Goal: Task Accomplishment & Management: Use online tool/utility

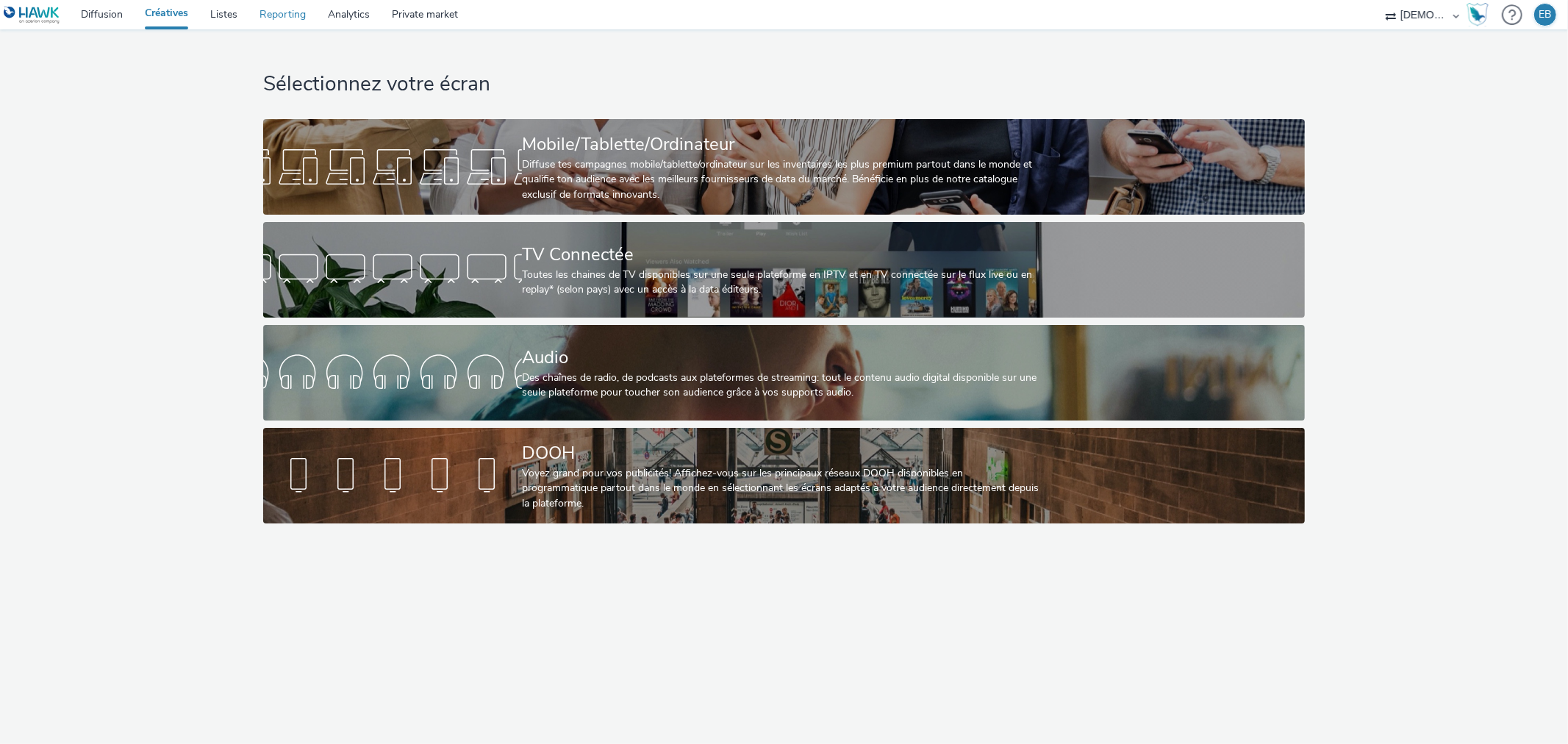
click at [251, 10] on link "Reporting" at bounding box center [282, 14] width 69 height 29
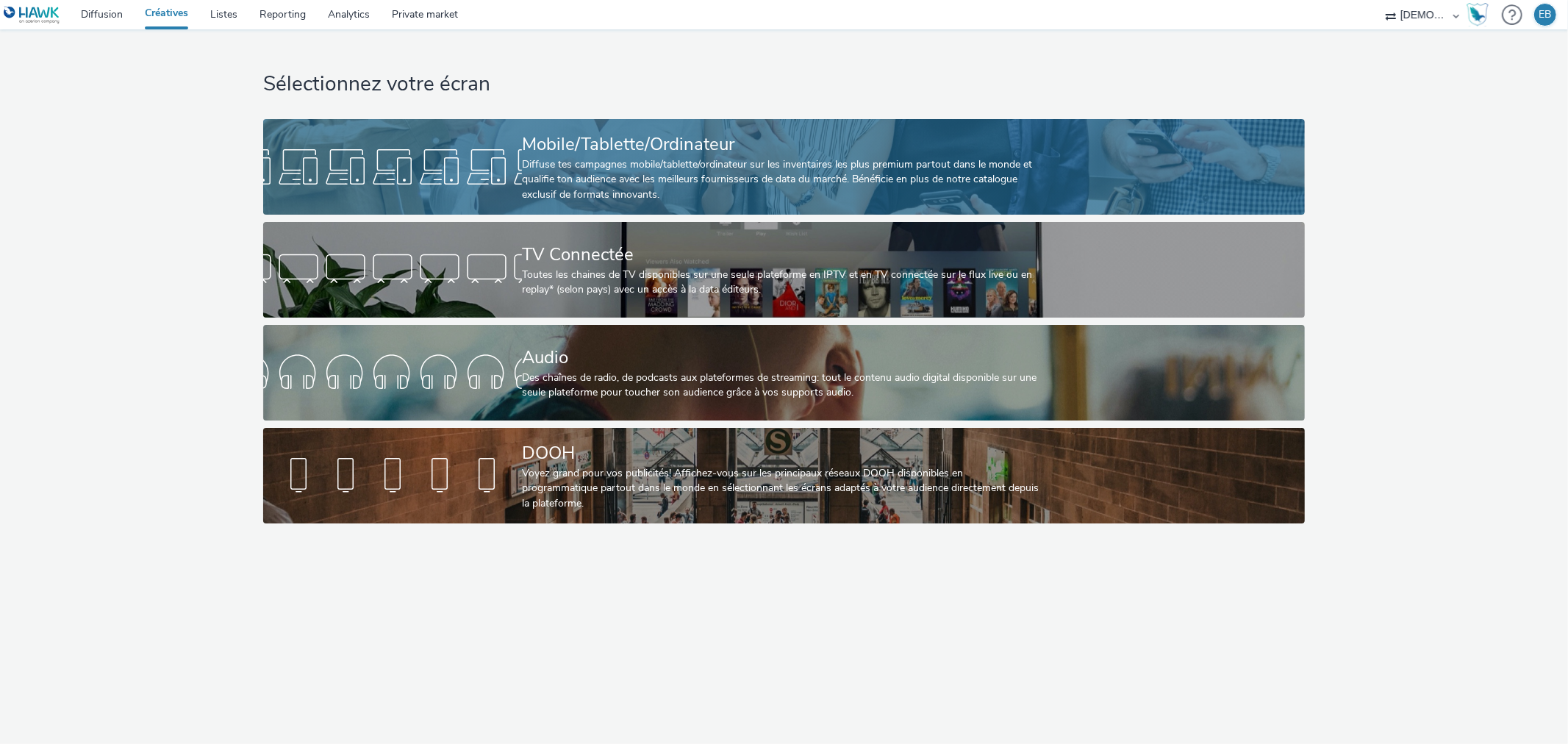
click at [752, 138] on div "Mobile/Tablette/Ordinateur" at bounding box center [780, 144] width 518 height 26
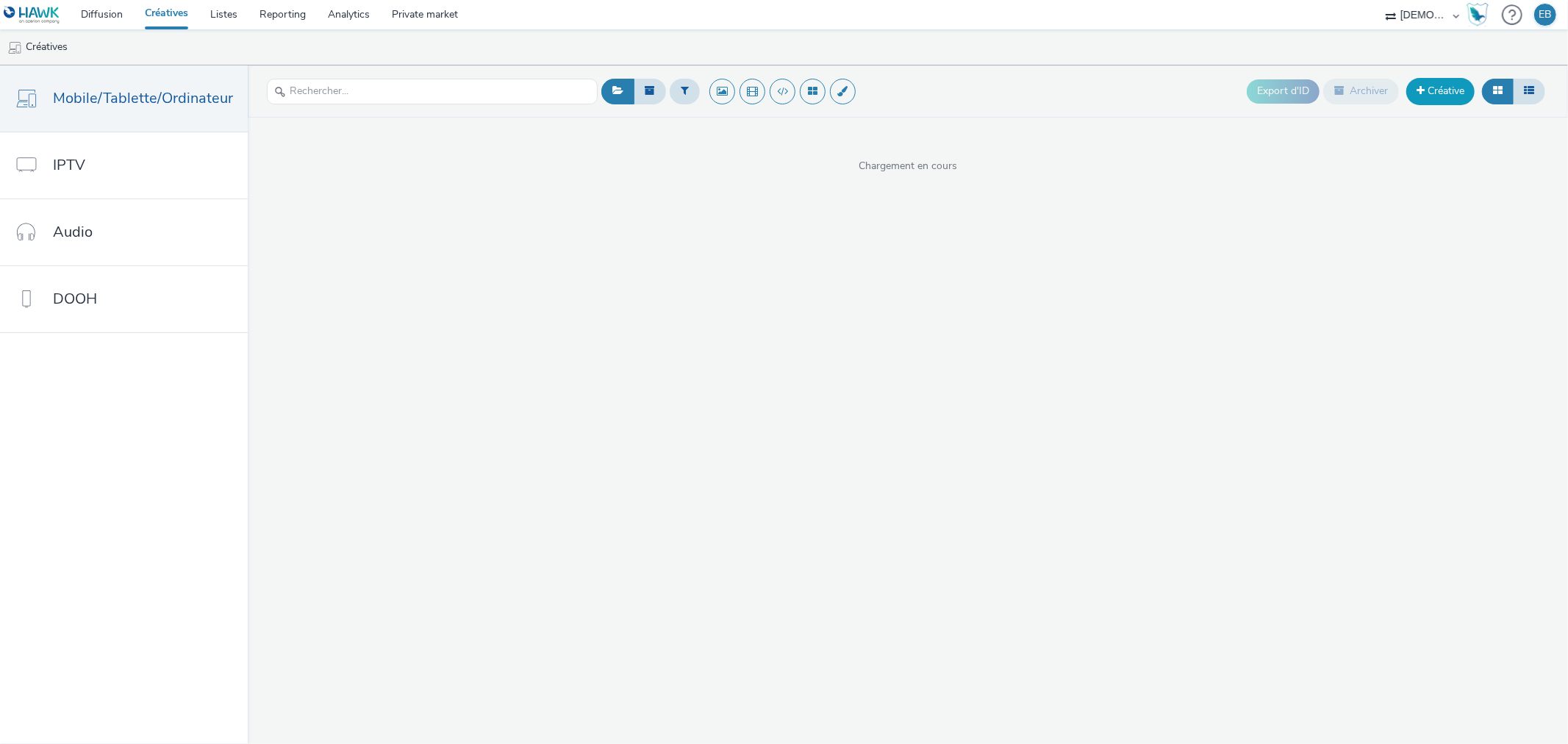
click at [1434, 94] on link "Créative" at bounding box center [1440, 91] width 69 height 26
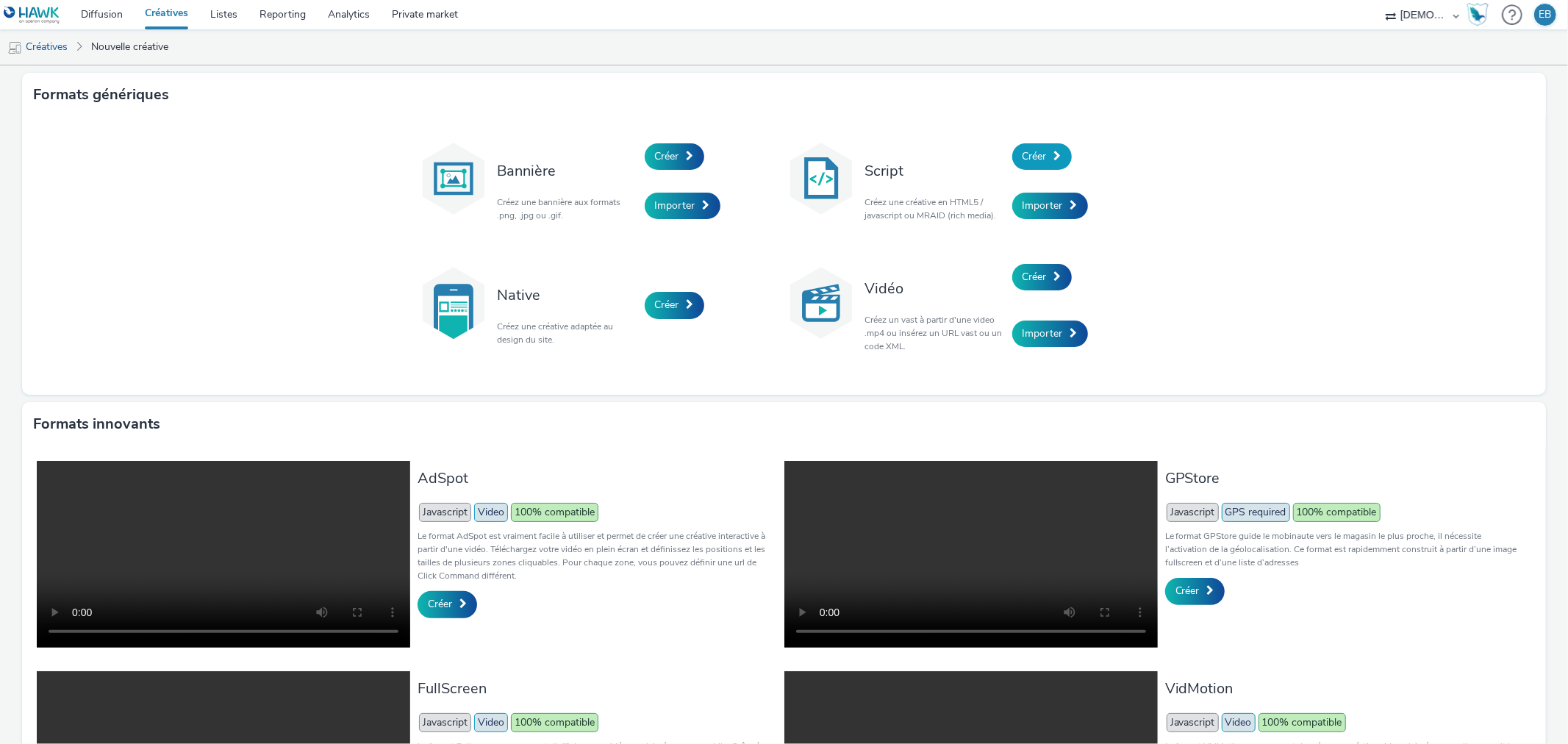
click at [1047, 157] on link "Créer" at bounding box center [1042, 157] width 60 height 26
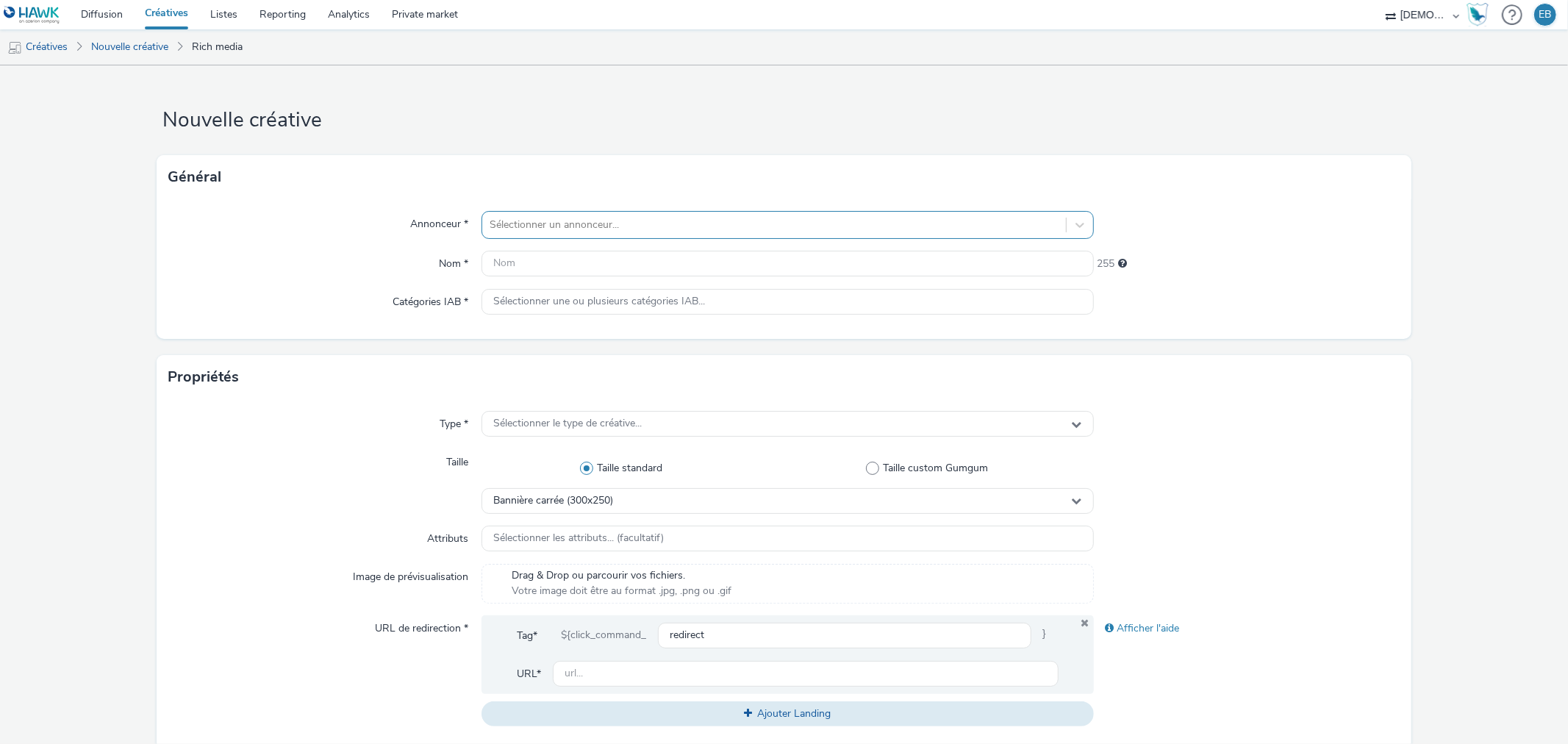
click at [682, 211] on div "Sélectionner un annonceur..." at bounding box center [786, 225] width 611 height 28
type input "l"
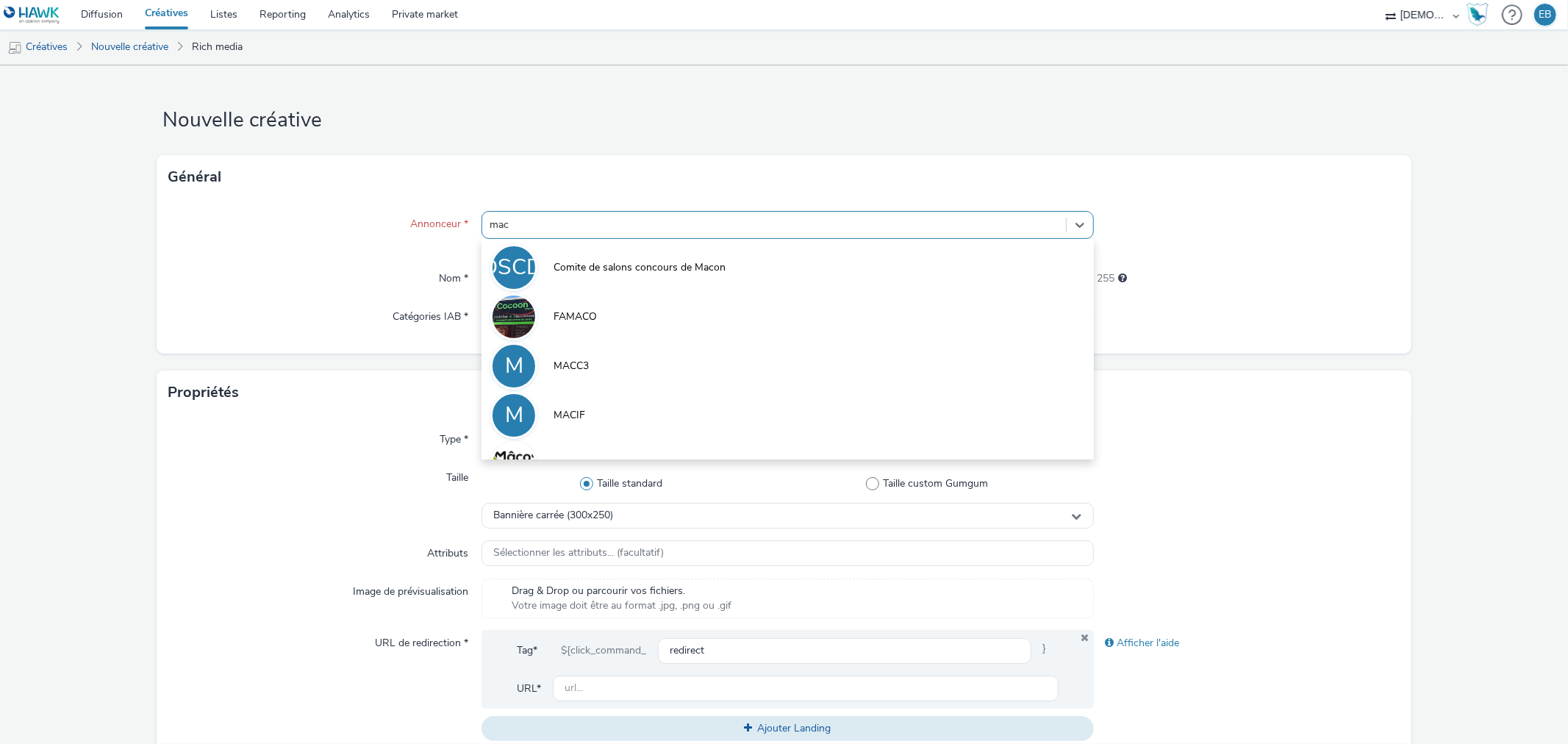
type input "macc"
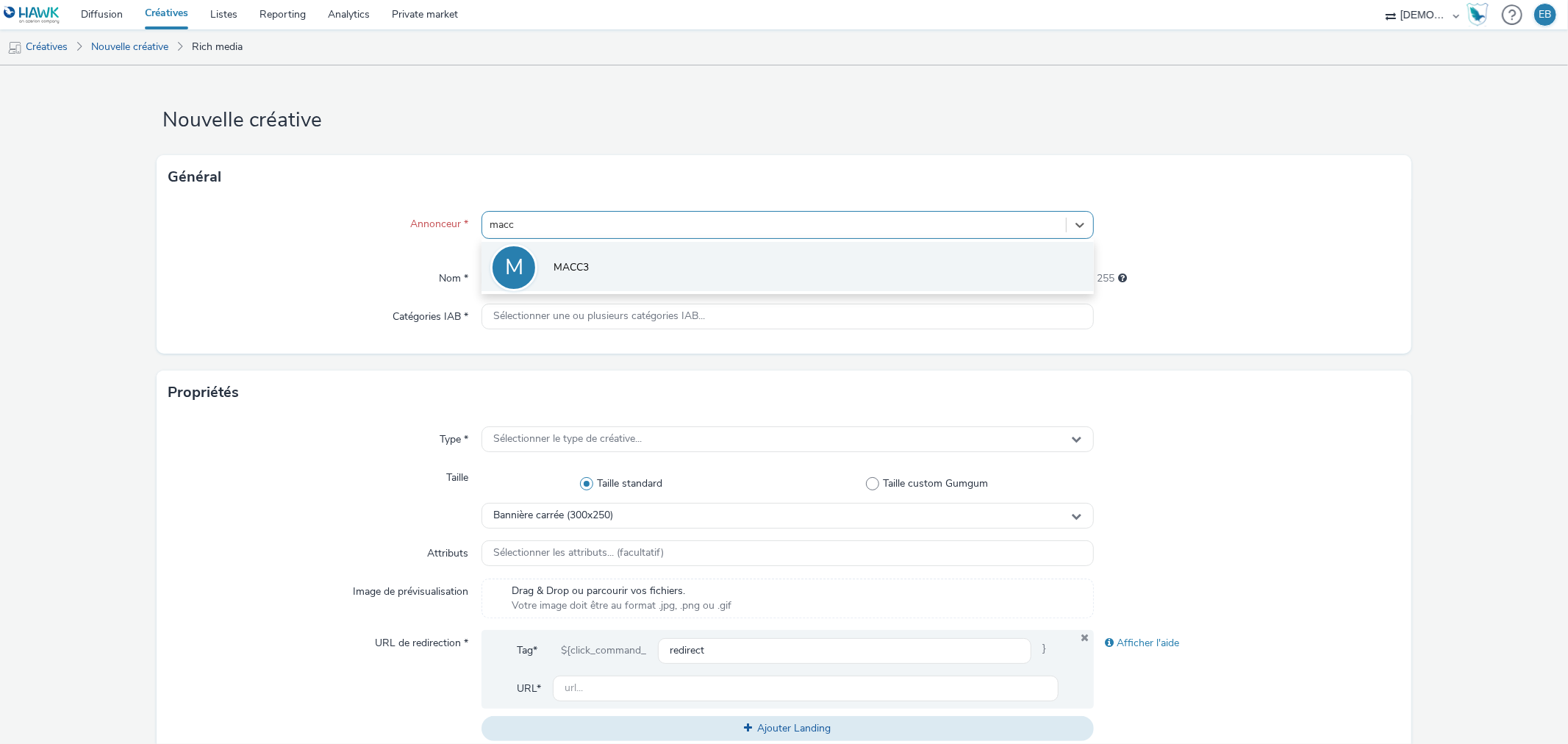
click at [660, 266] on li "M MACC3" at bounding box center [786, 266] width 611 height 49
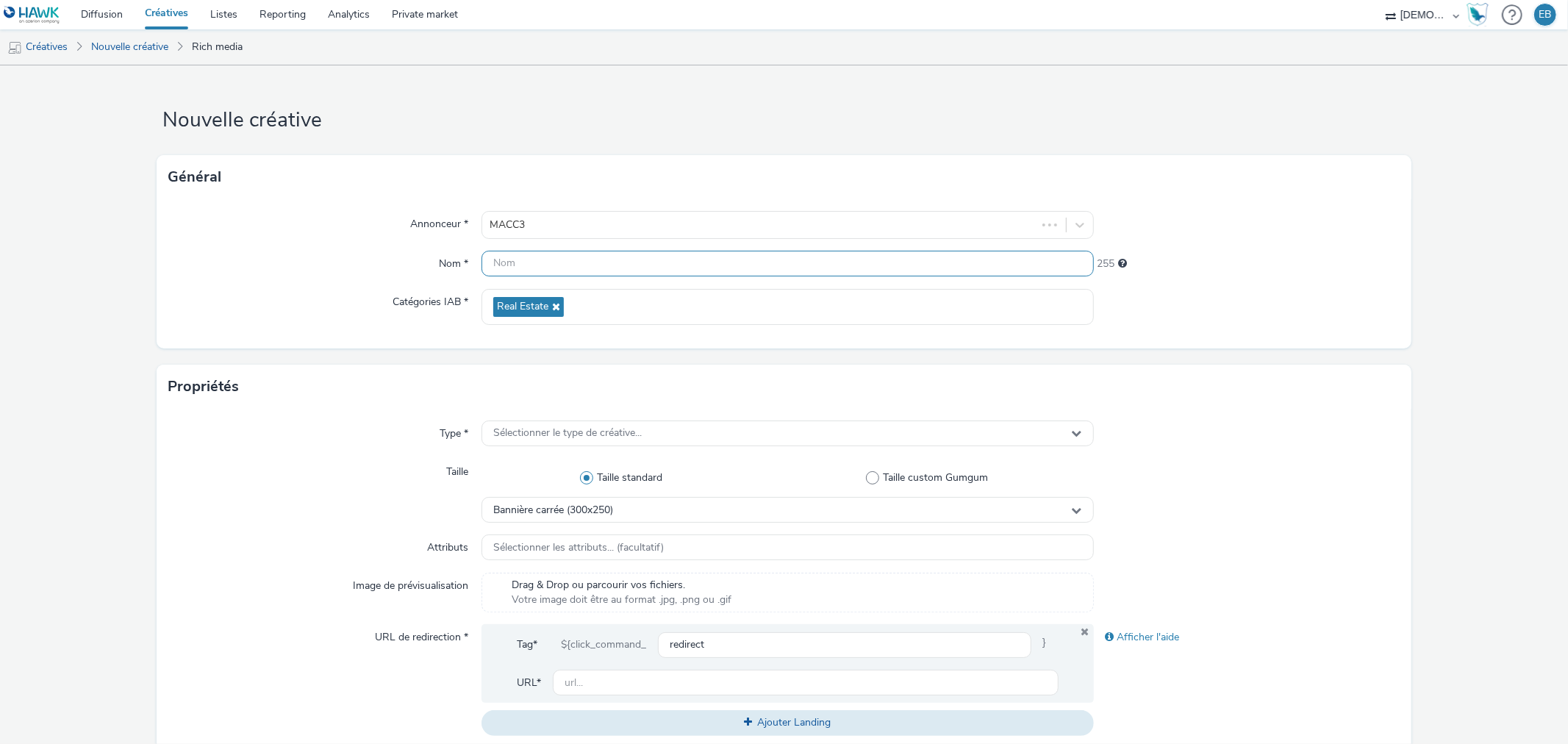
click at [589, 266] on input "text" at bounding box center [786, 263] width 611 height 26
type input "320x480_Visitez"
click at [580, 435] on span "Sélectionner le type de créative..." at bounding box center [567, 434] width 149 height 12
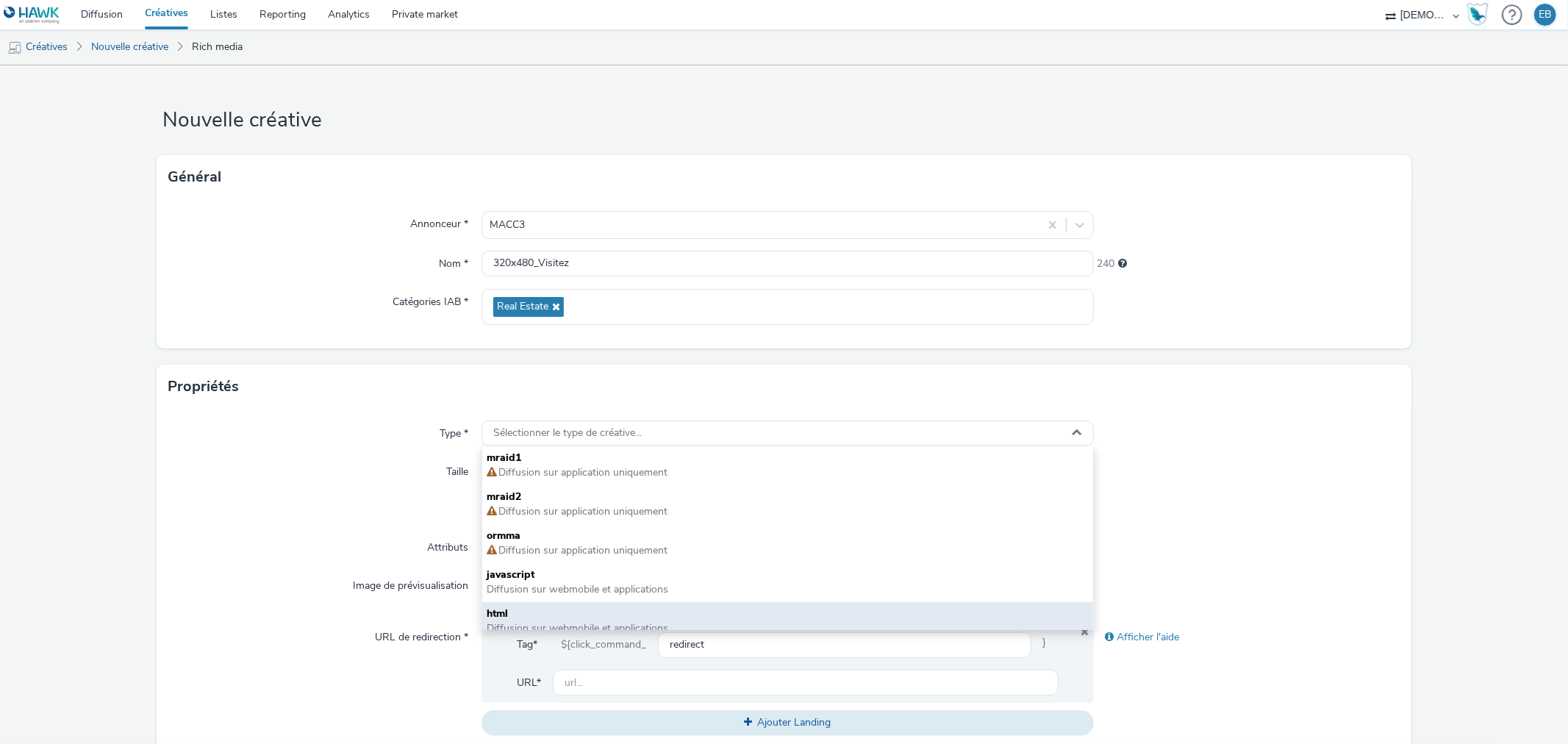
click at [507, 612] on span "html" at bounding box center [787, 614] width 602 height 15
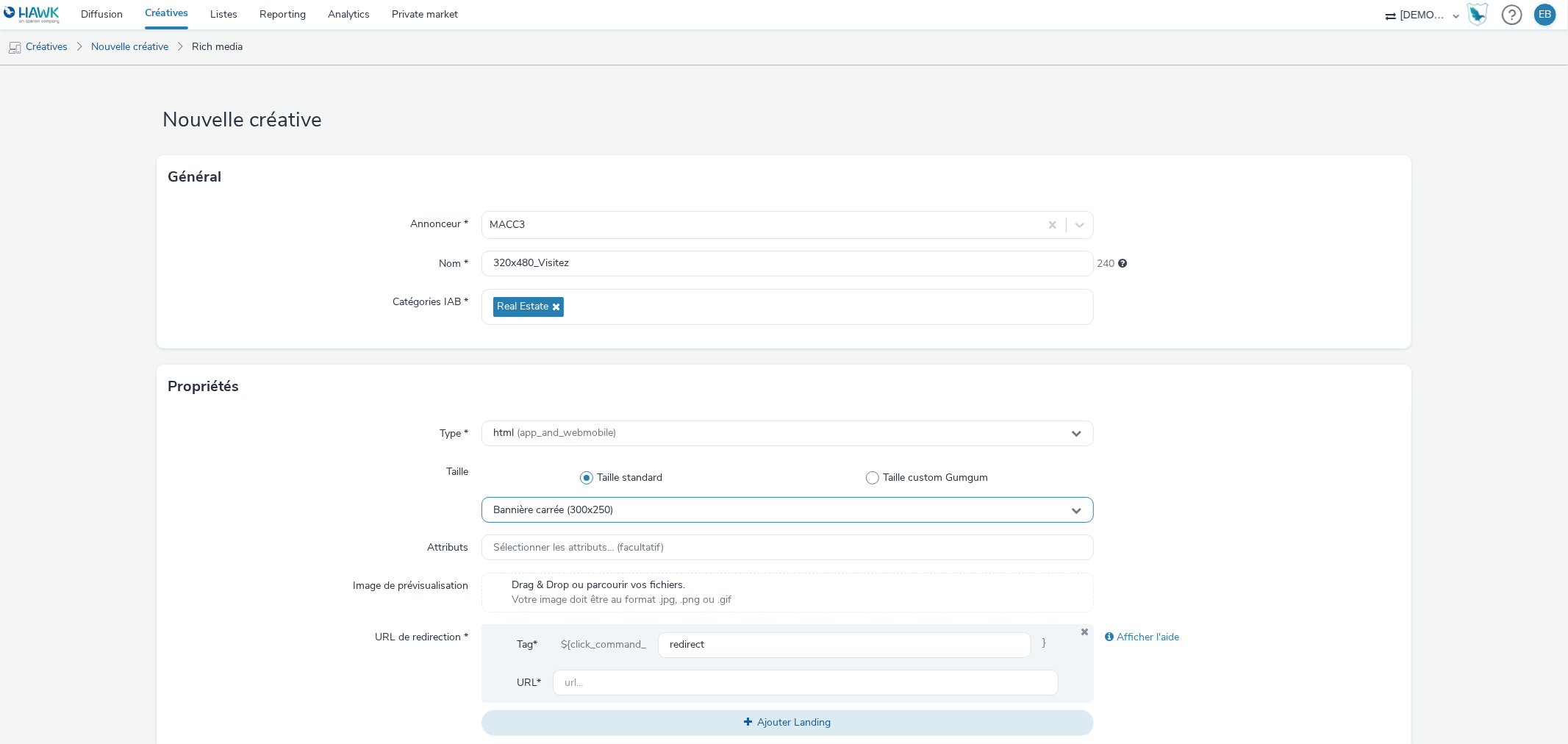
click at [583, 511] on span "Bannière carrée (300x250)" at bounding box center [553, 510] width 120 height 12
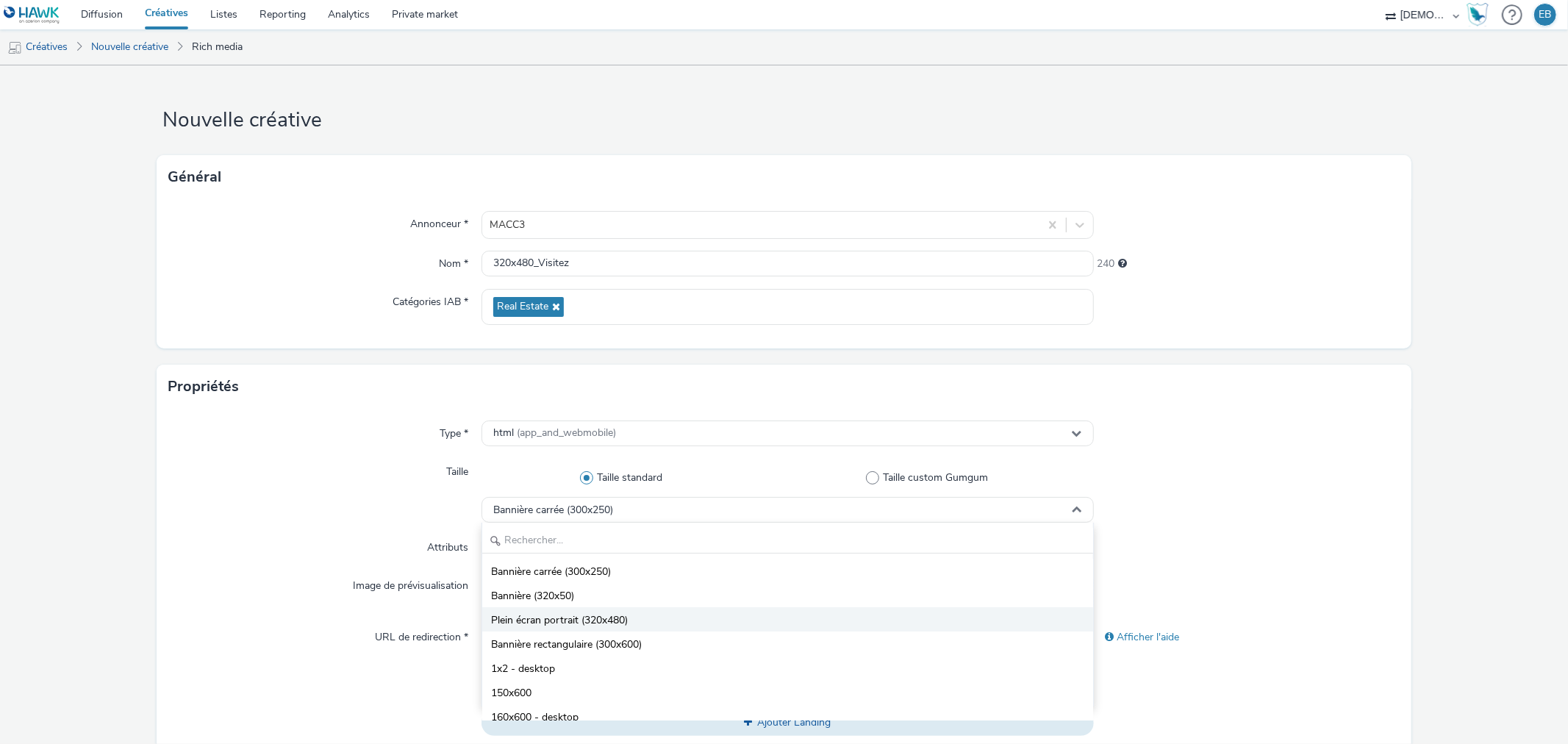
click at [599, 620] on span "Plein écran portrait (320x480)" at bounding box center [558, 620] width 136 height 15
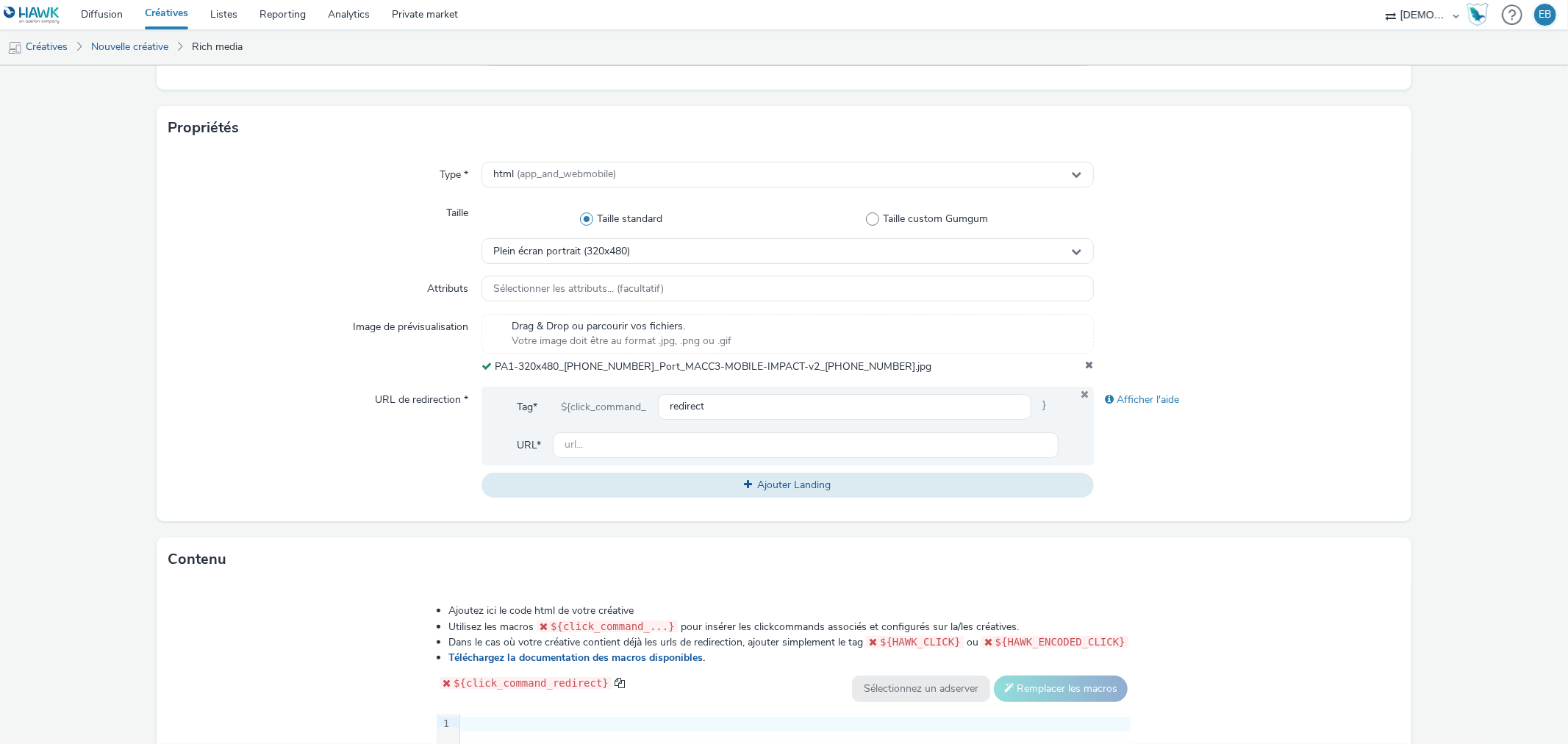
scroll to position [408, 0]
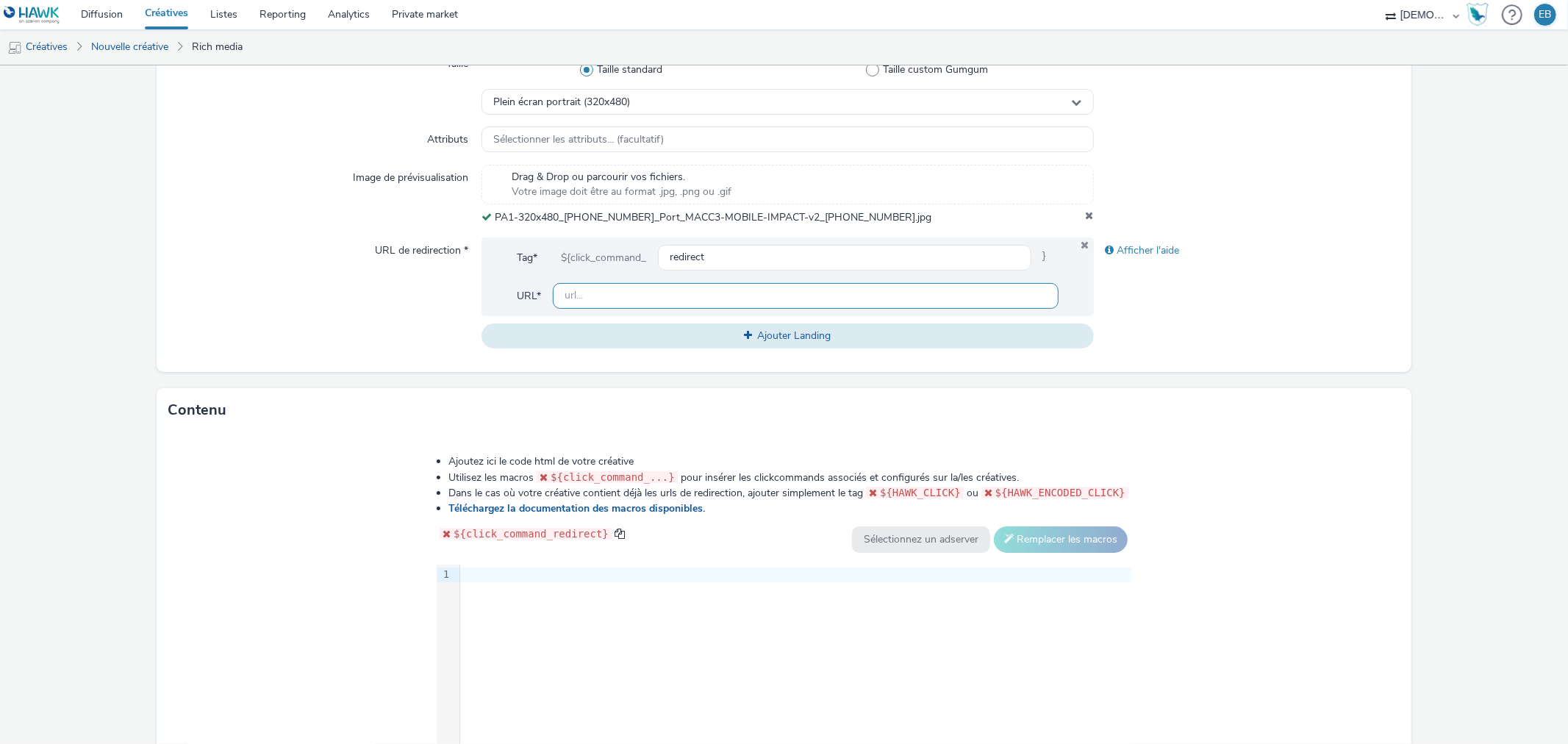
click at [657, 297] on input "text" at bounding box center [806, 295] width 505 height 26
paste input "[URL][DOMAIN_NAME]"
type input "[URL][DOMAIN_NAME]"
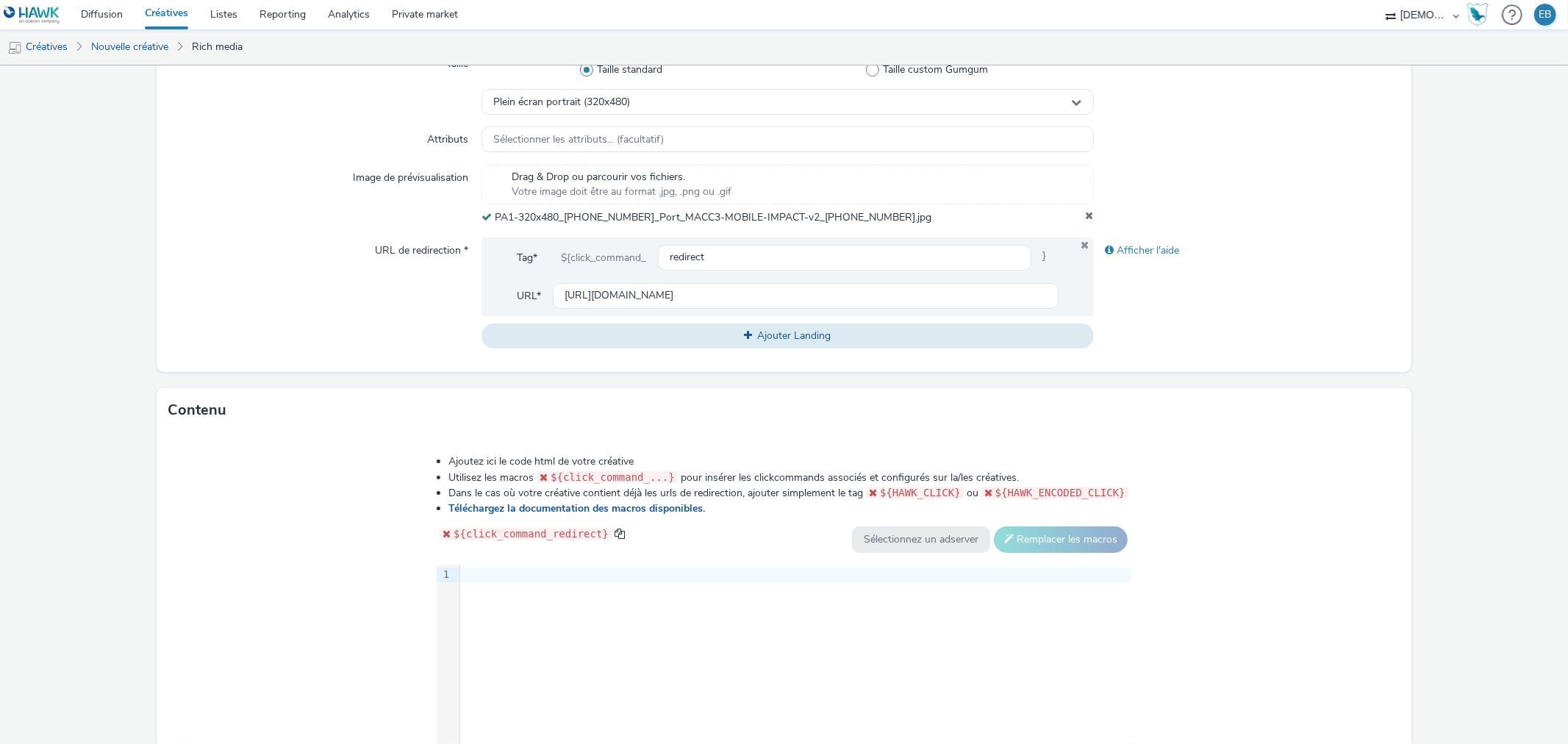
click at [640, 620] on div "9 1 ›" at bounding box center [784, 675] width 695 height 221
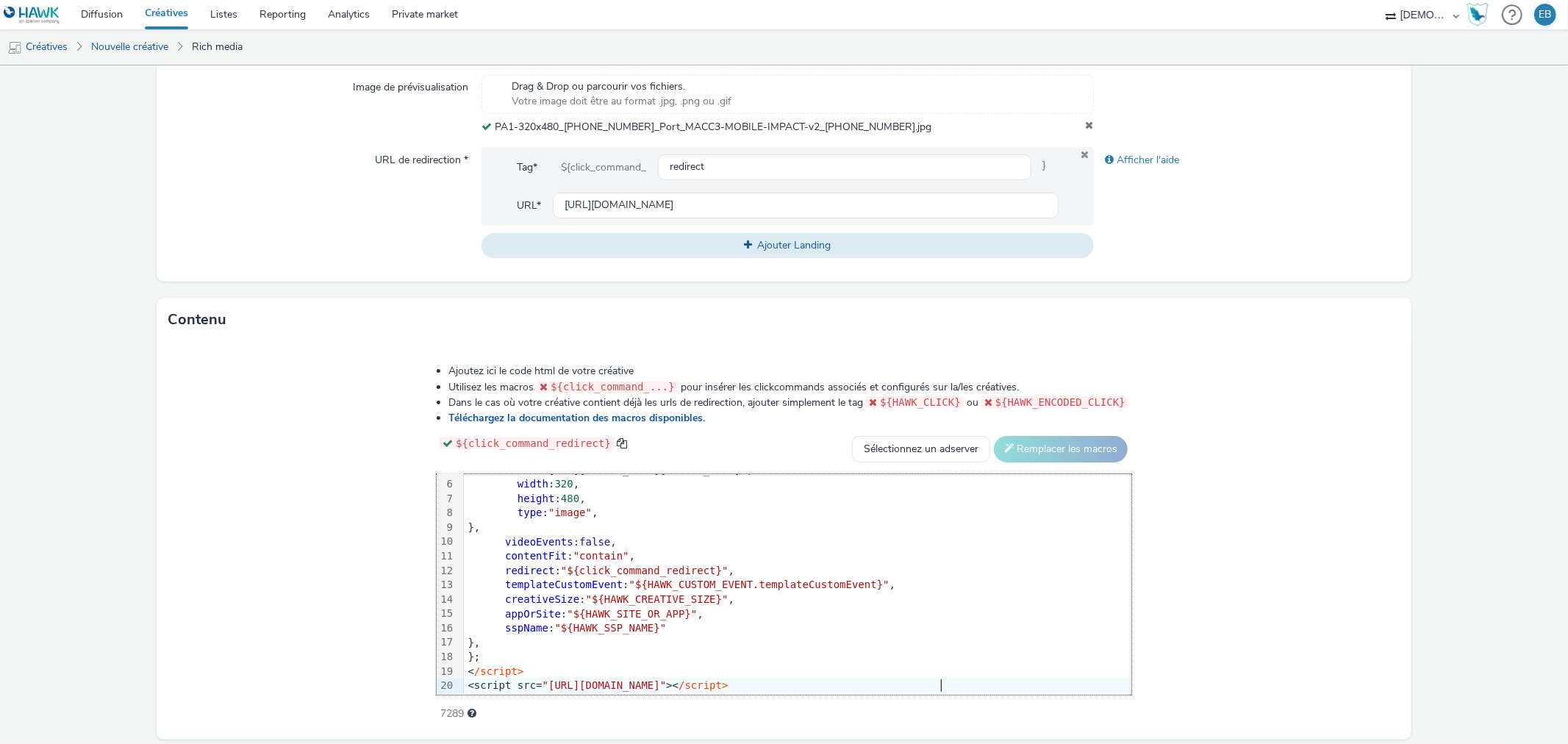
scroll to position [547, 0]
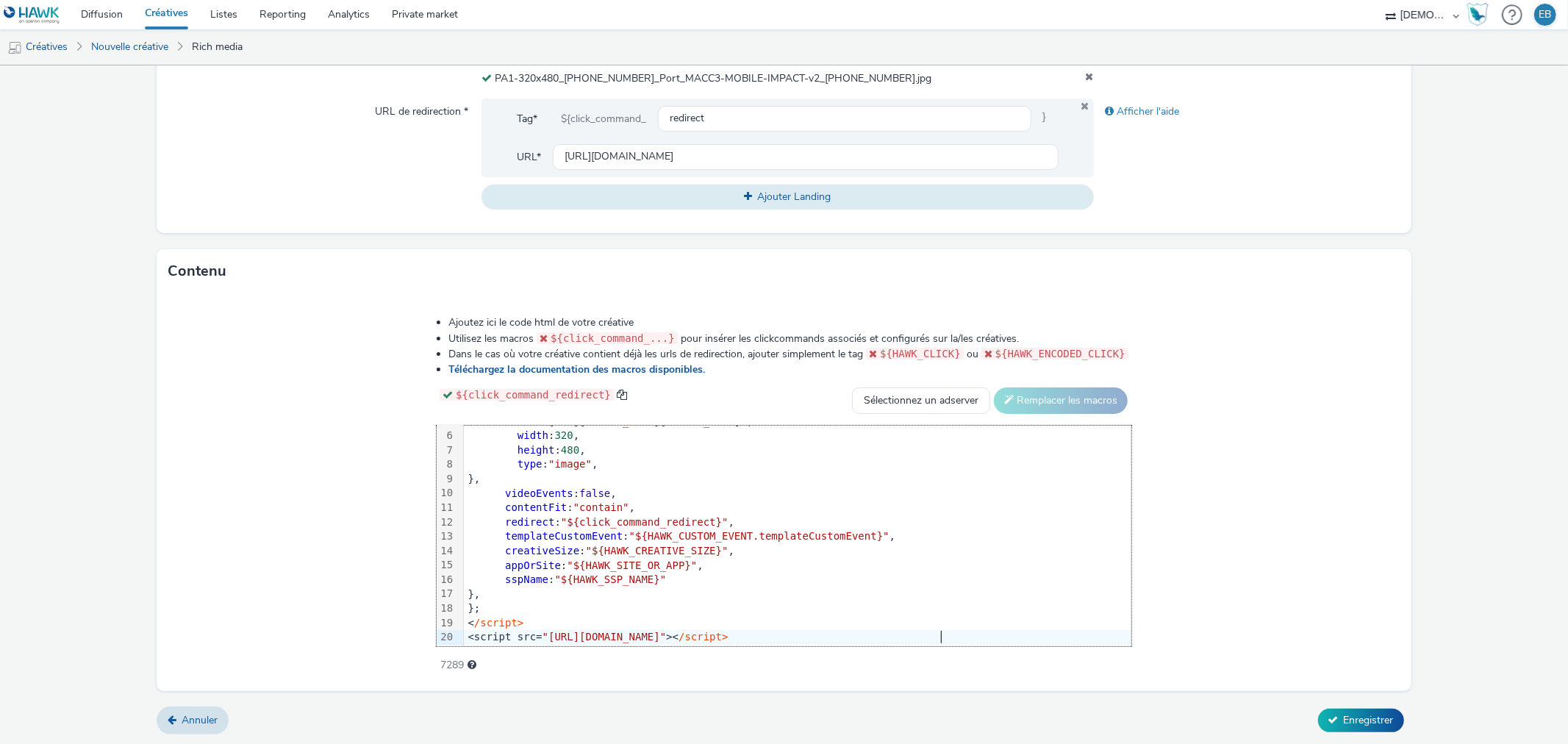
click at [1350, 704] on form "Nouvelle créative Général Annonceur * MACC3 Nom * 320x480_Visitez 240 Catégorie…" at bounding box center [784, 132] width 1568 height 1227
click at [1350, 707] on div "Annuler Enregistrer" at bounding box center [784, 720] width 1254 height 26
click at [1354, 726] on button "Enregistrer" at bounding box center [1361, 720] width 86 height 24
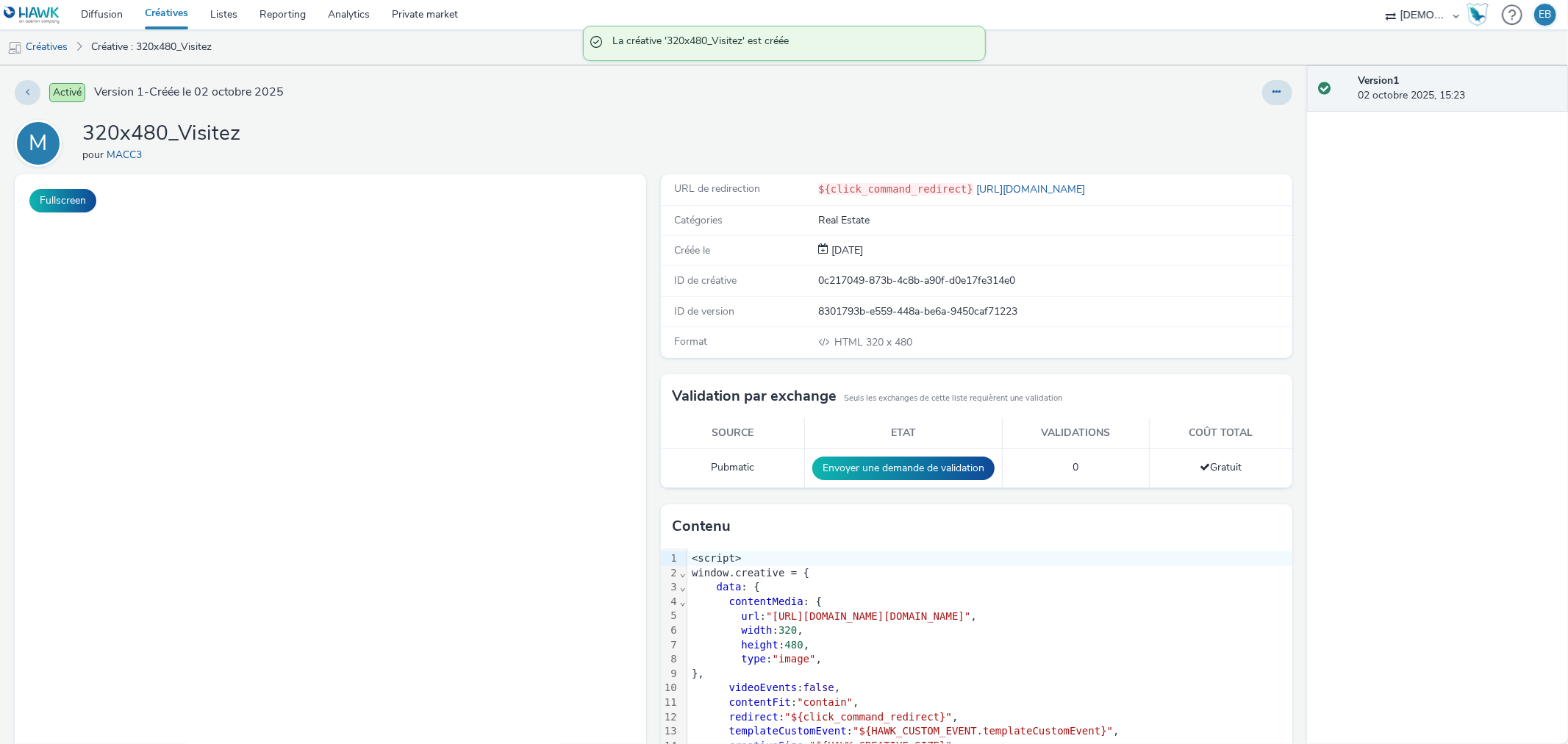
click at [1283, 88] on div "Activé Version 1 - Créée le 02 octobre 2025 M 320x480_Visitez pour MACC3 Fullsc…" at bounding box center [653, 404] width 1307 height 678
click at [1270, 87] on button at bounding box center [1277, 92] width 30 height 25
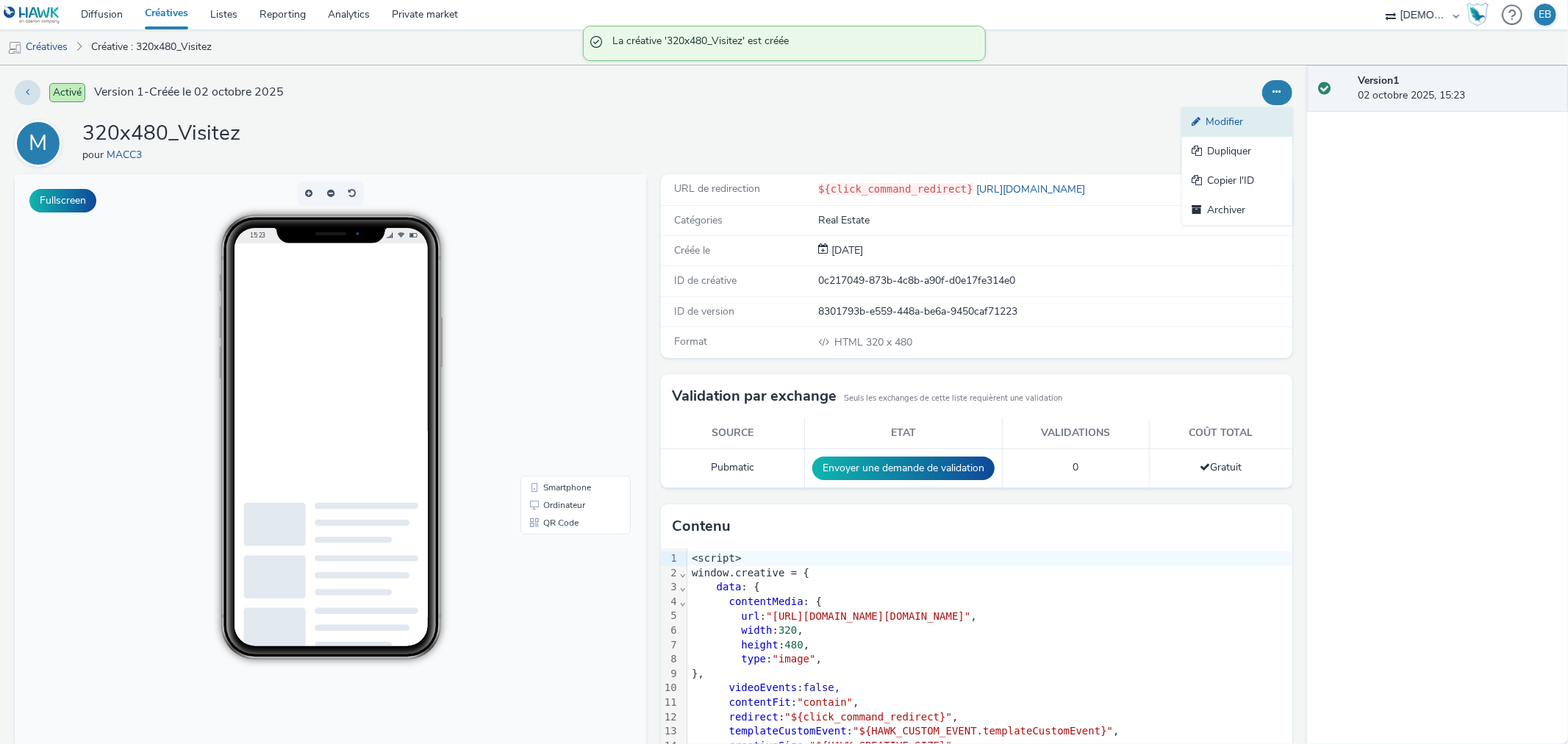
click at [1255, 122] on link "Modifier" at bounding box center [1236, 121] width 110 height 29
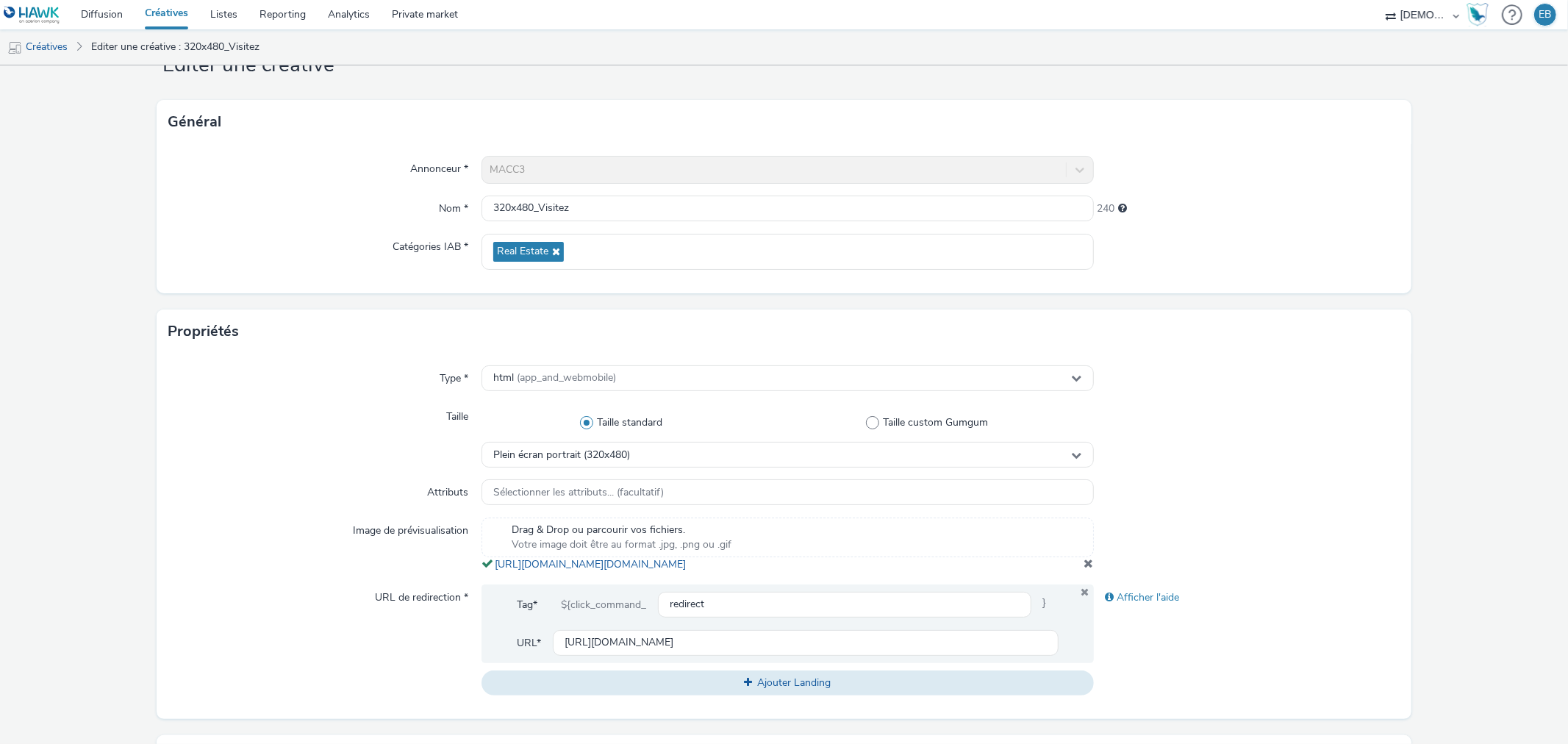
scroll to position [82, 0]
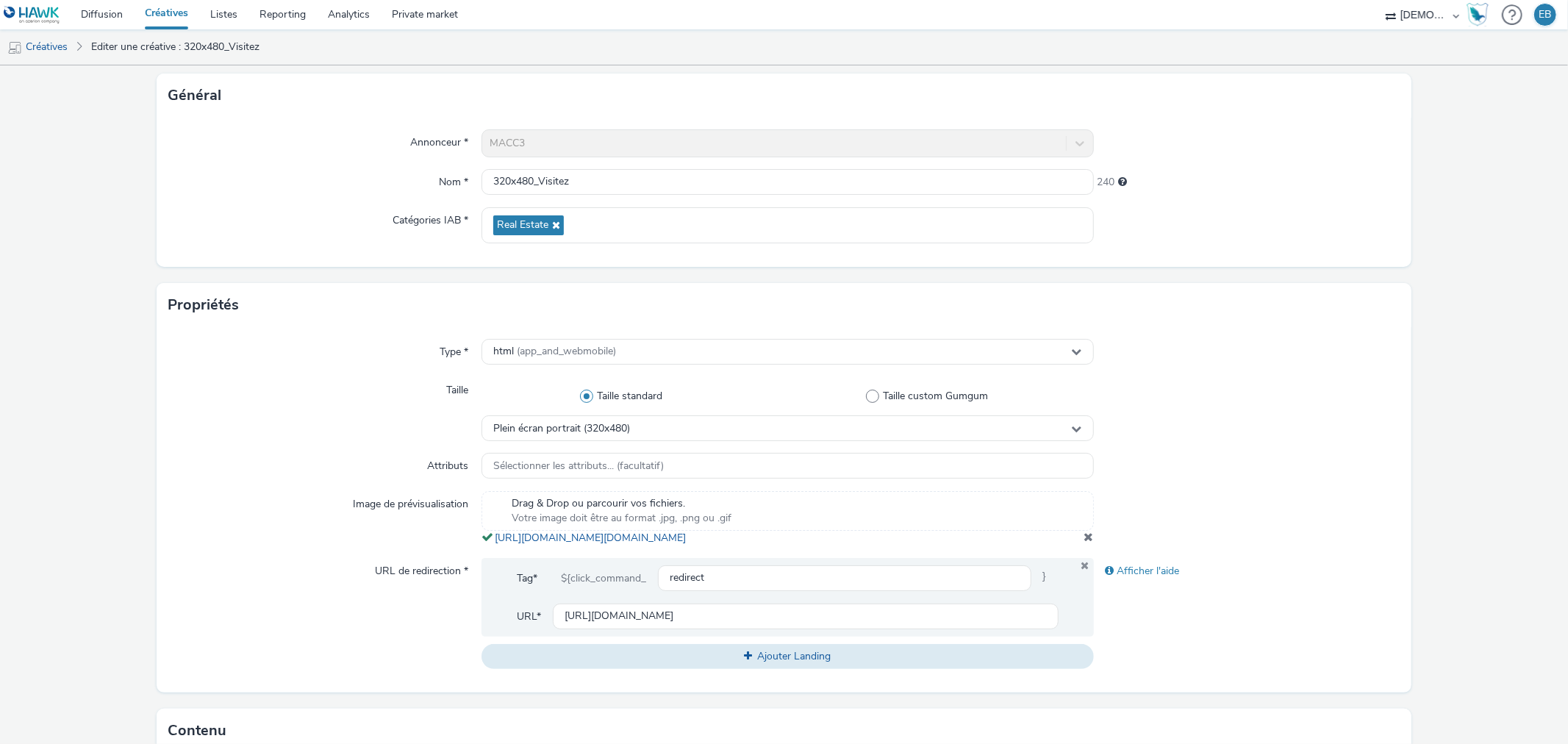
drag, startPoint x: 855, startPoint y: 566, endPoint x: 486, endPoint y: 540, distance: 369.9
click at [486, 540] on div "Type * html (app_and_webmobile) Taille Taille standard Taille custom Gumgum Ple…" at bounding box center [784, 509] width 1254 height 365
copy span "[URL][DOMAIN_NAME][DOMAIN_NAME]"
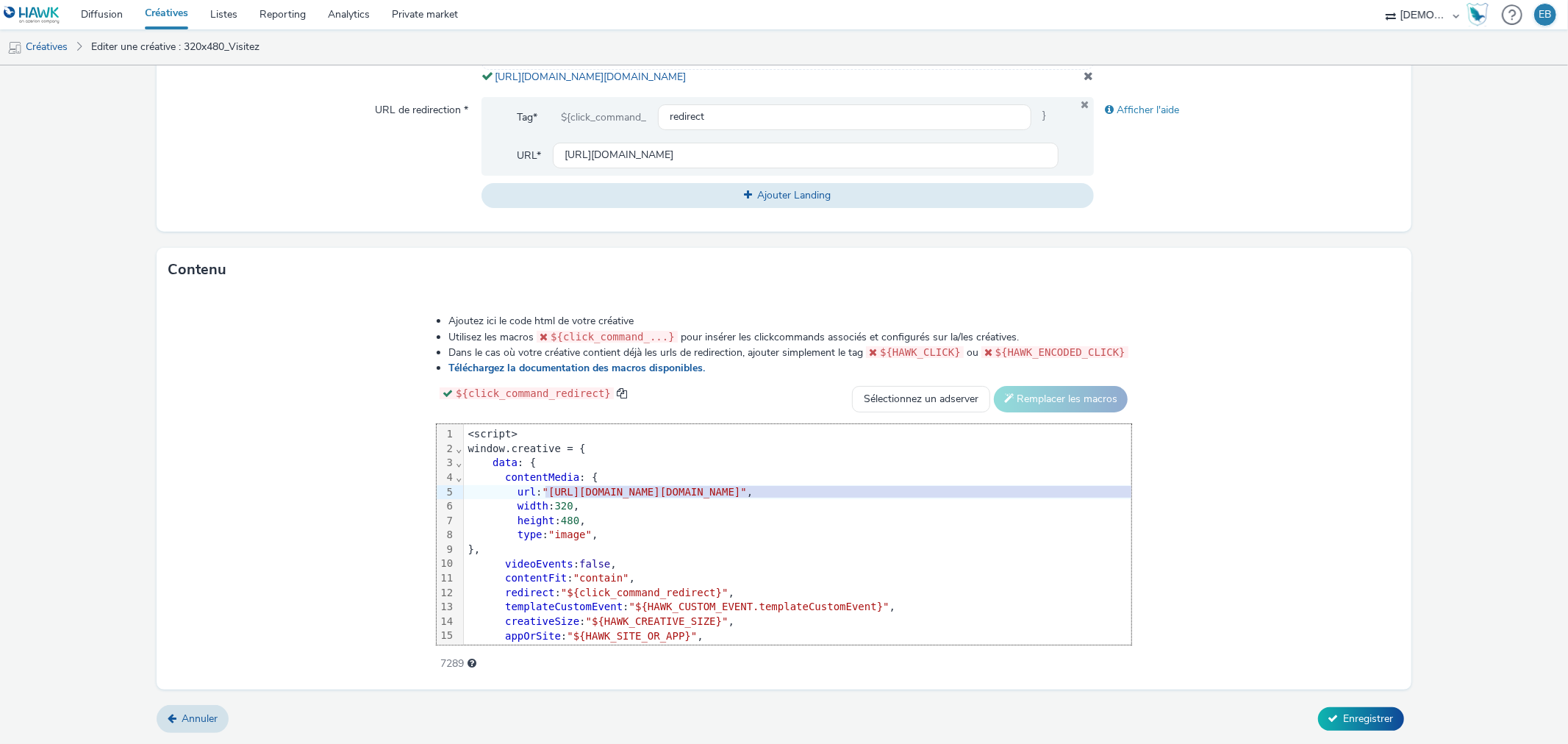
drag, startPoint x: 368, startPoint y: 494, endPoint x: 1270, endPoint y: 495, distance: 902.0
click at [747, 495] on span ""[URL][DOMAIN_NAME][DOMAIN_NAME]"" at bounding box center [645, 491] width 204 height 11
click at [1344, 718] on span "Enregistrer" at bounding box center [1368, 718] width 50 height 14
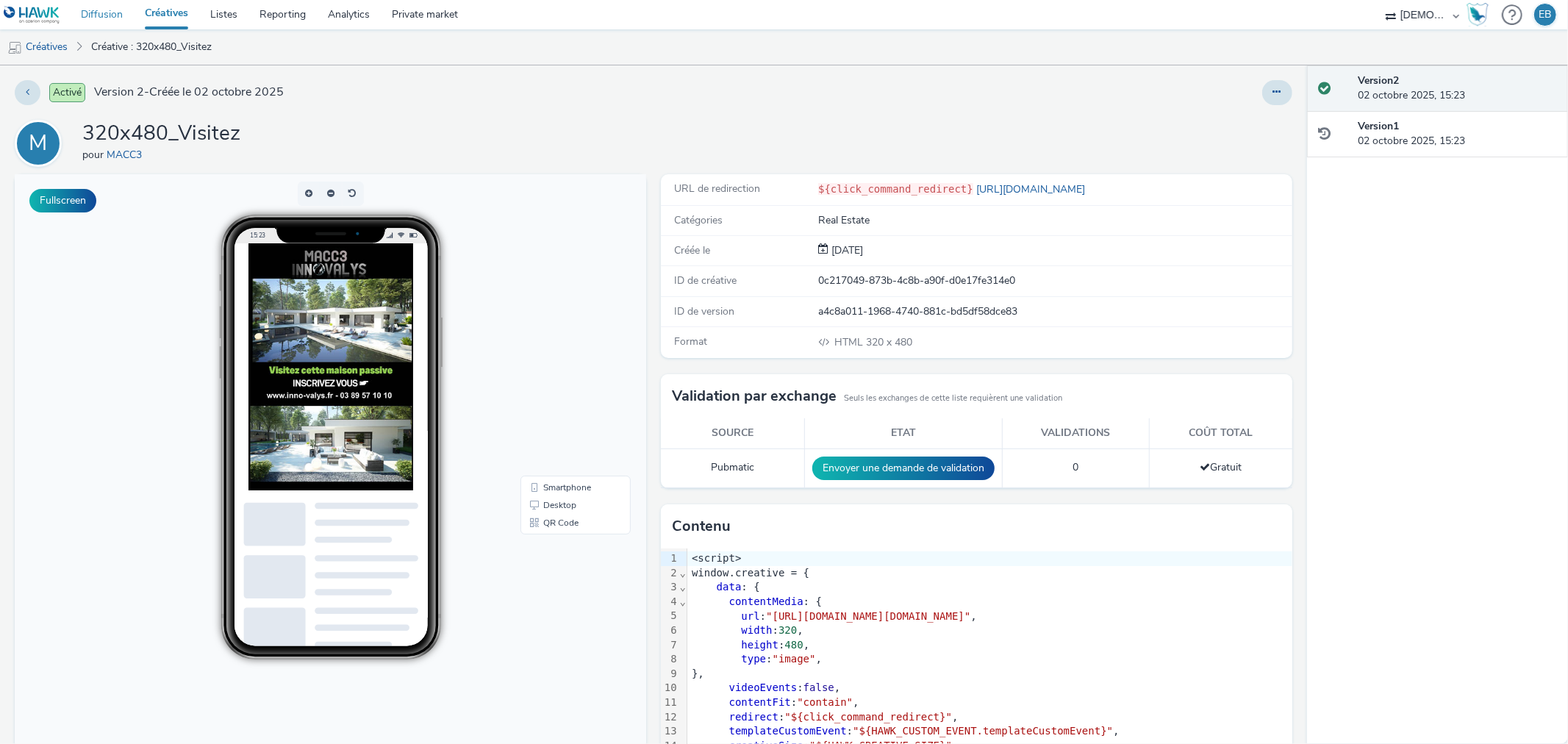
click at [98, 9] on link "Diffusion" at bounding box center [101, 14] width 64 height 29
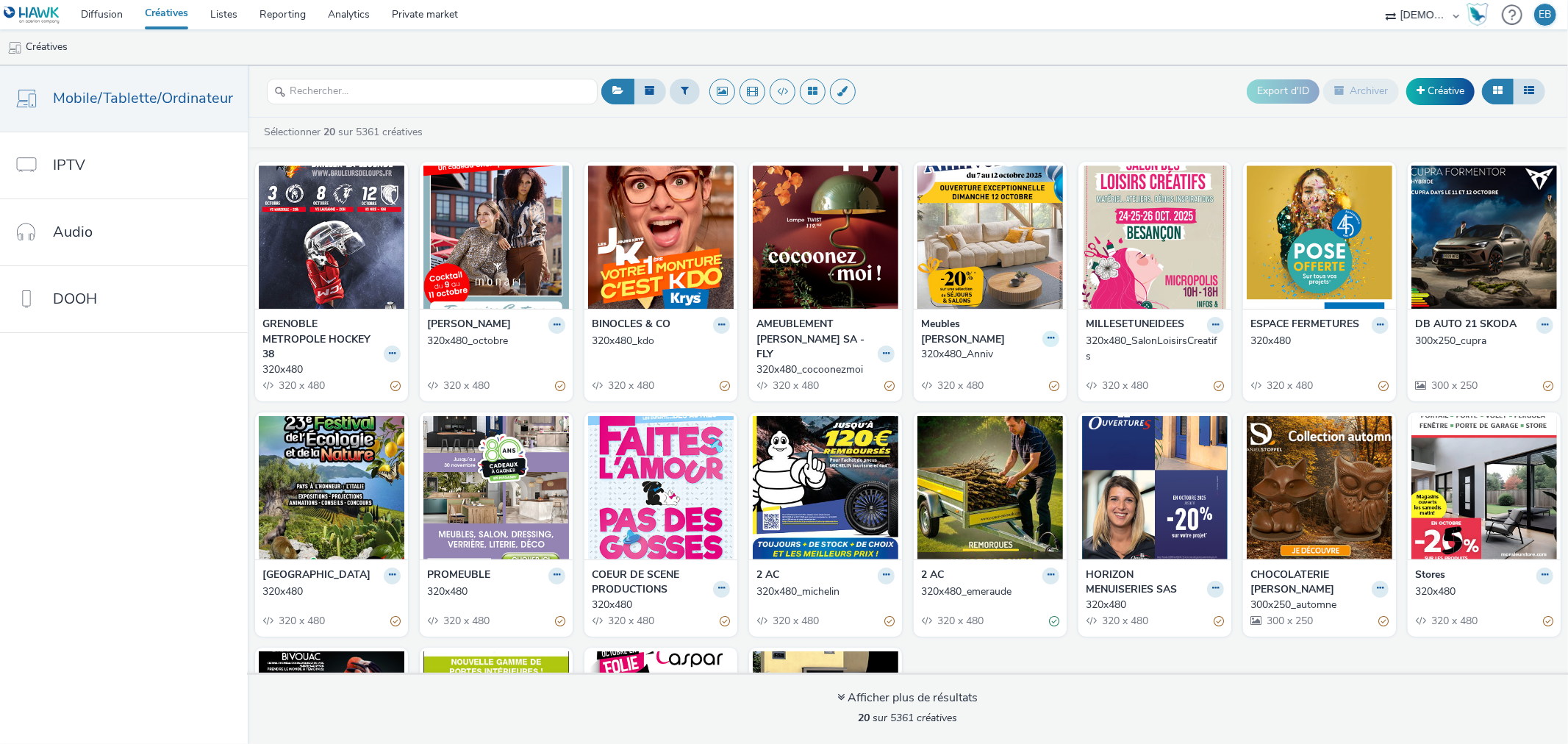
click at [1042, 331] on button at bounding box center [1050, 339] width 17 height 17
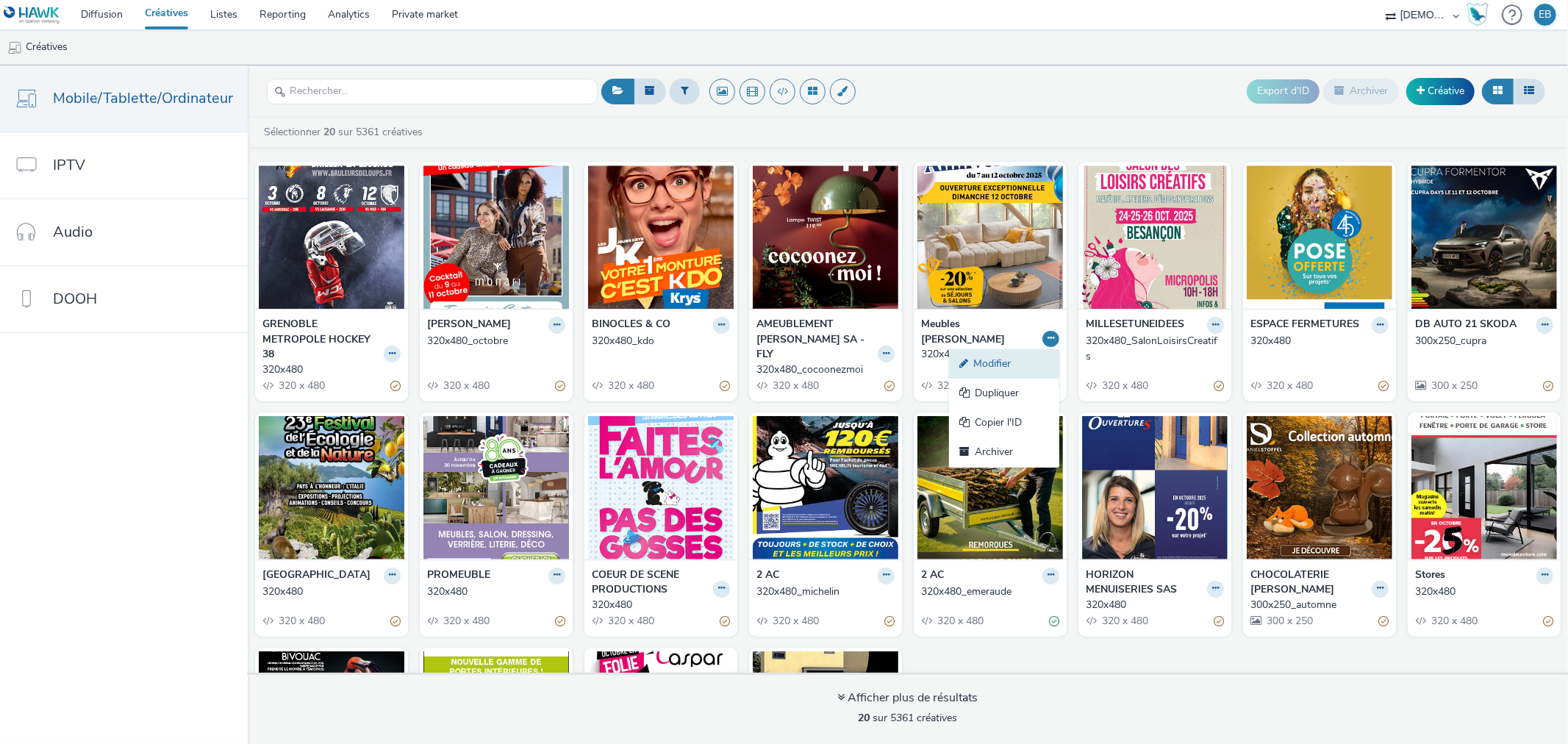
click at [1005, 349] on link "Modifier" at bounding box center [1003, 363] width 110 height 29
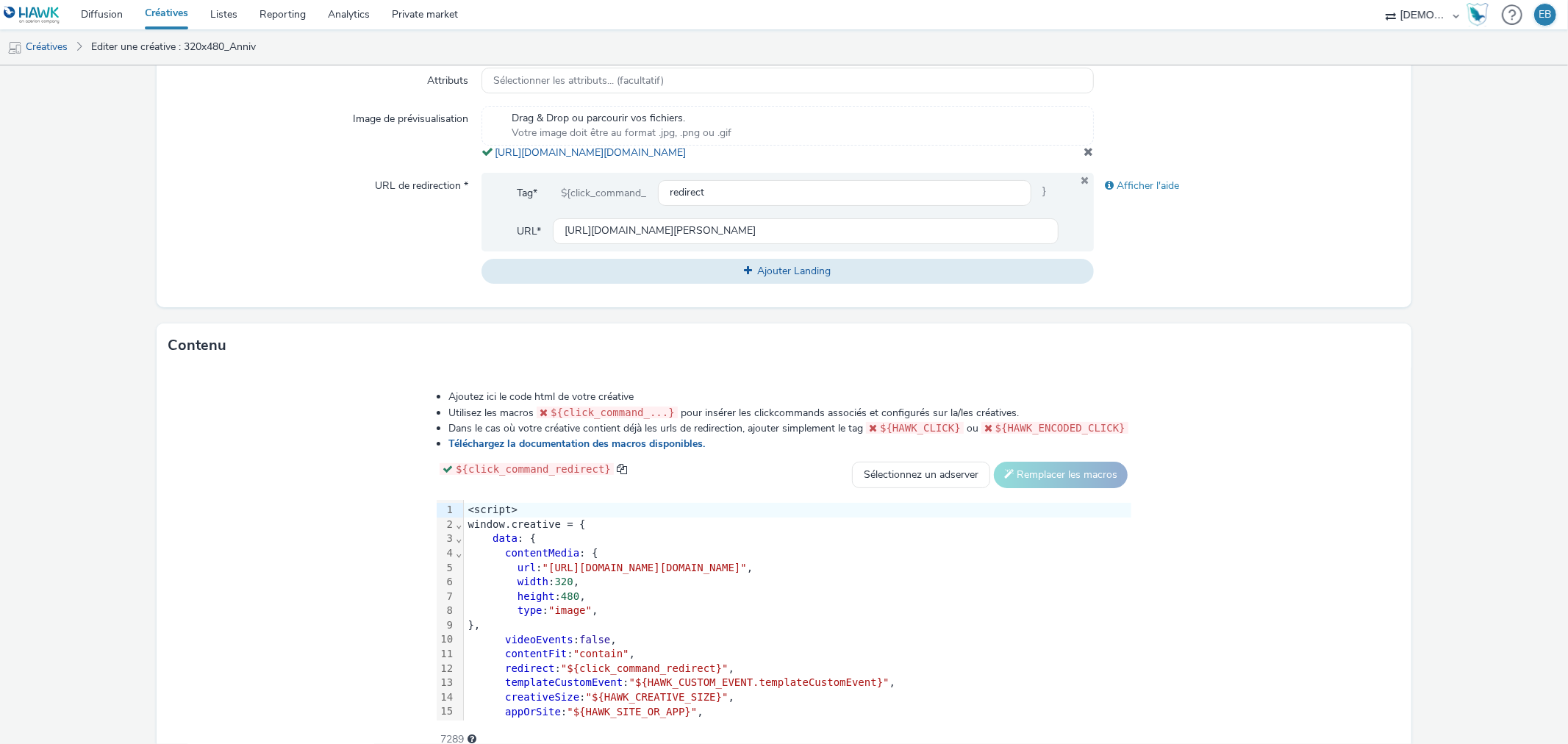
scroll to position [556, 0]
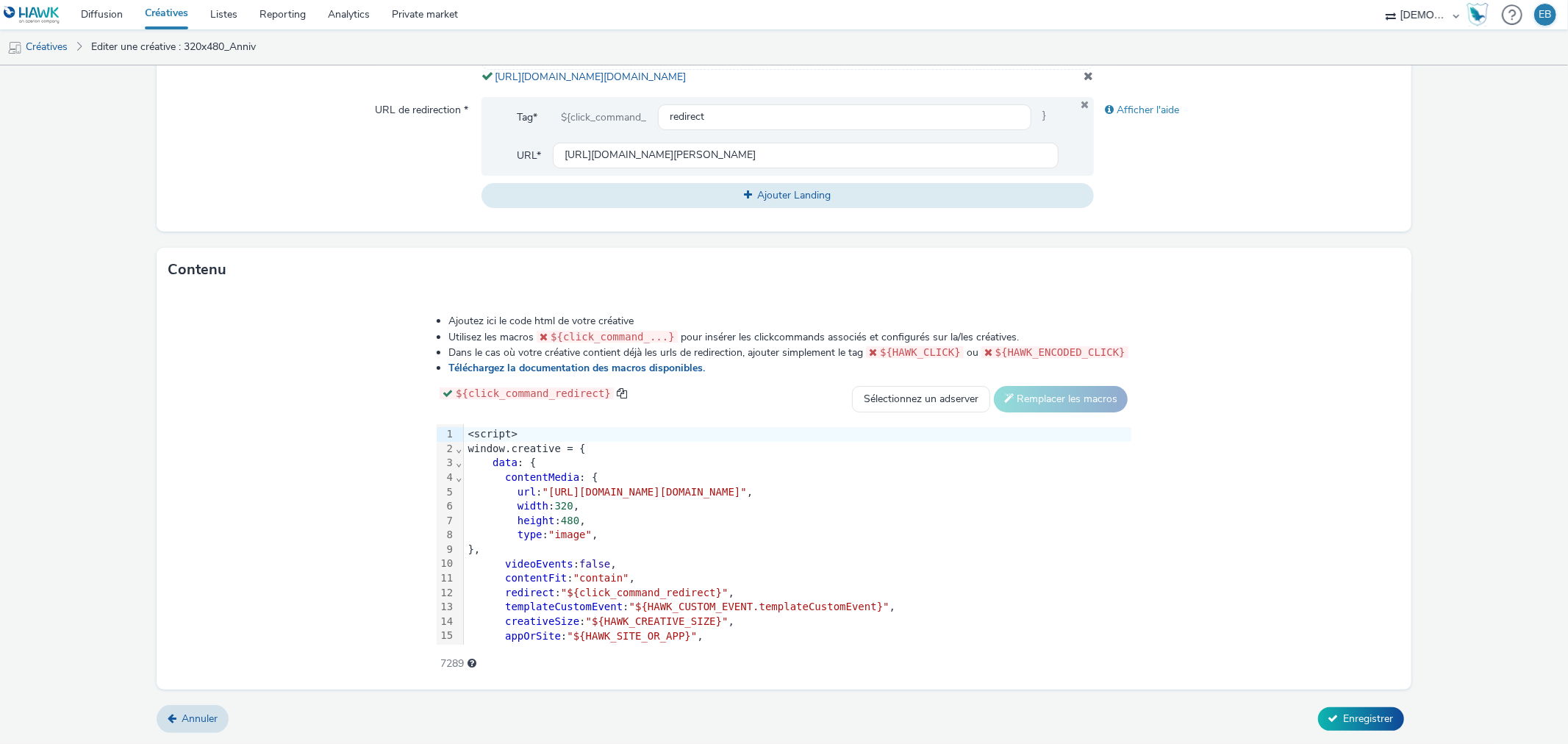
click at [747, 539] on div "type : "image" ," at bounding box center [797, 535] width 667 height 15
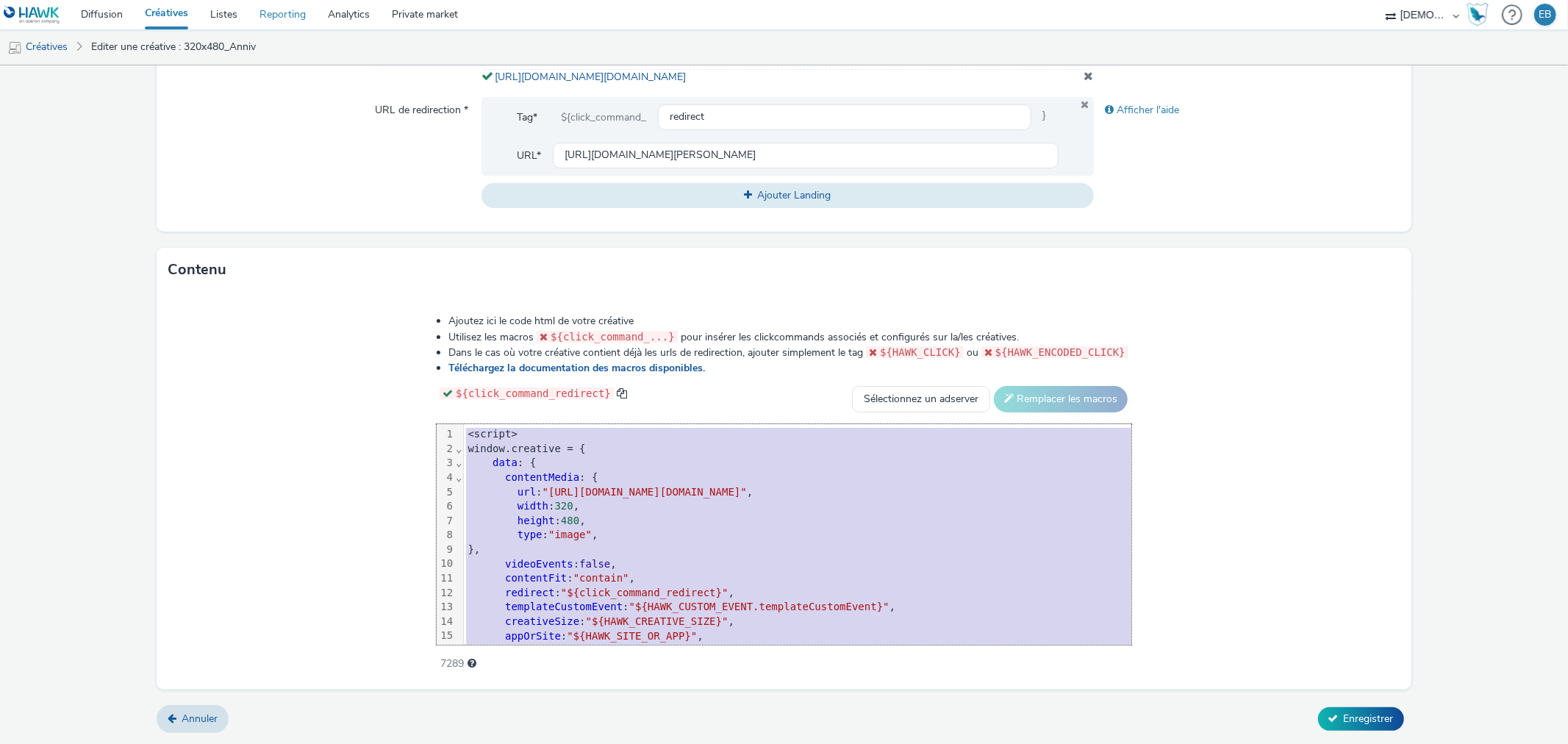
copy div "<script> window.creative = { data : { contentMedia : { url : "[URL][DOMAIN_NAME…"
